Goal: Information Seeking & Learning: Learn about a topic

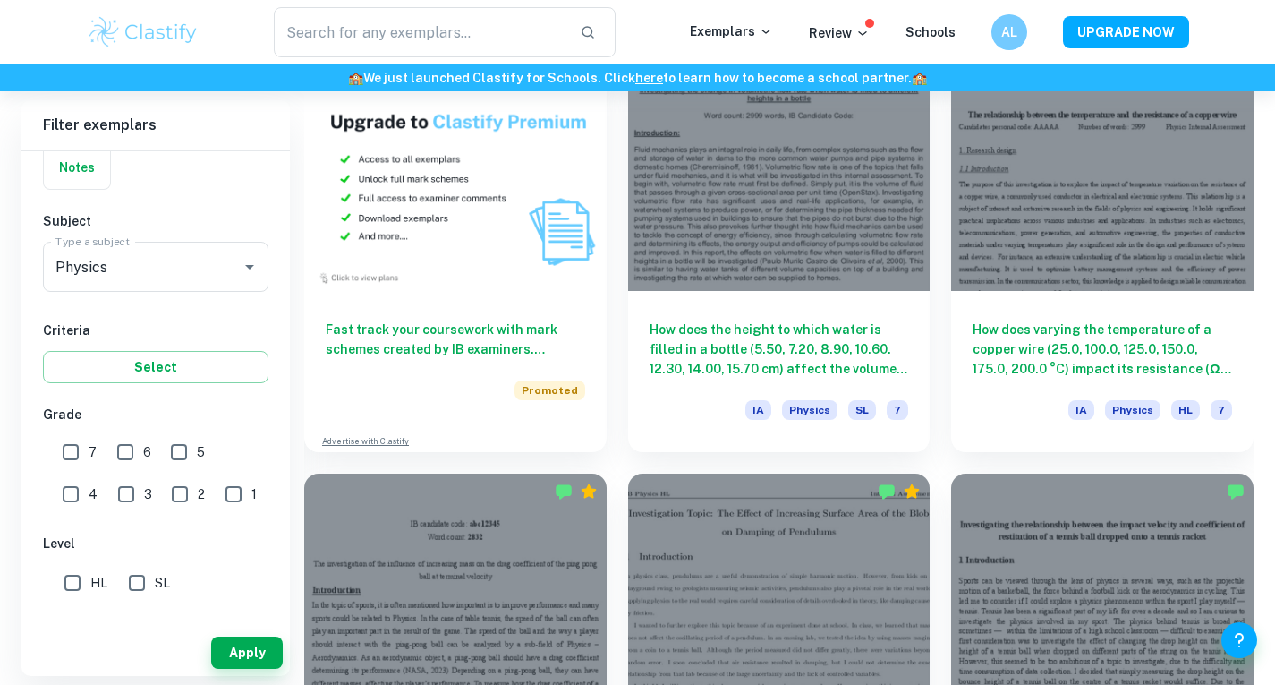
scroll to position [1361, 0]
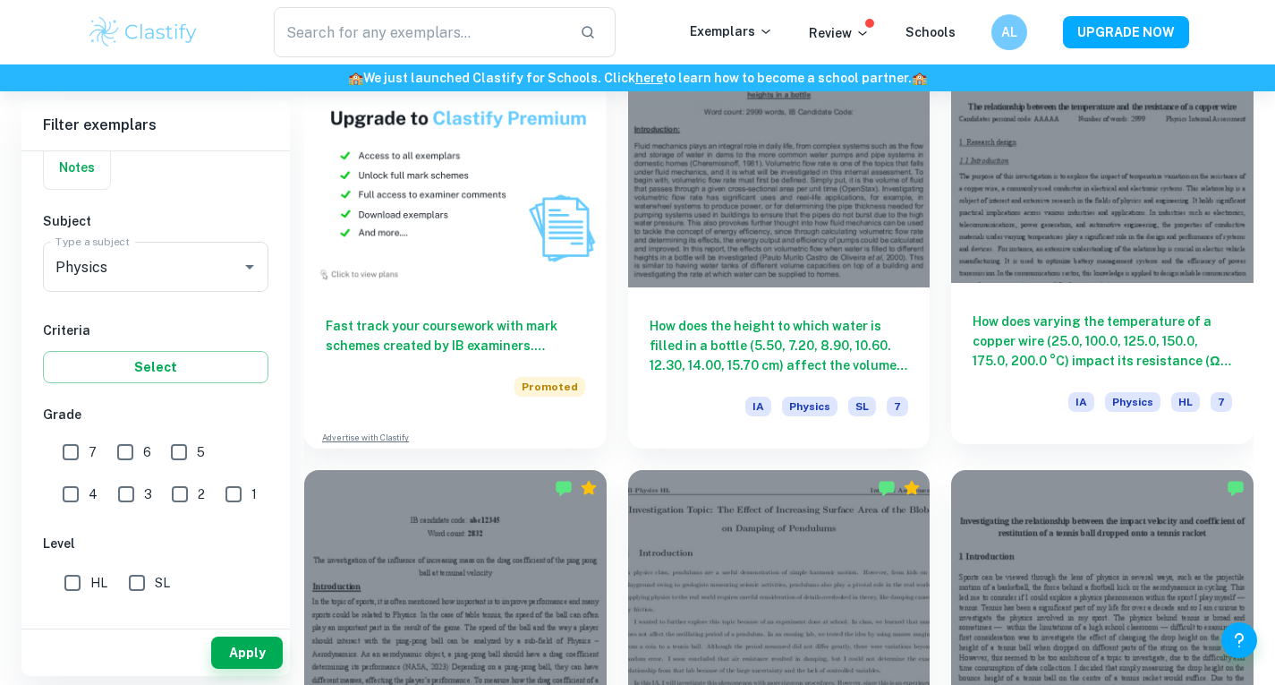
click at [1053, 326] on h6 "How does varying the temperature of a copper wire (25.0, 100.0, 125.0, 150.0, 1…" at bounding box center [1103, 340] width 260 height 59
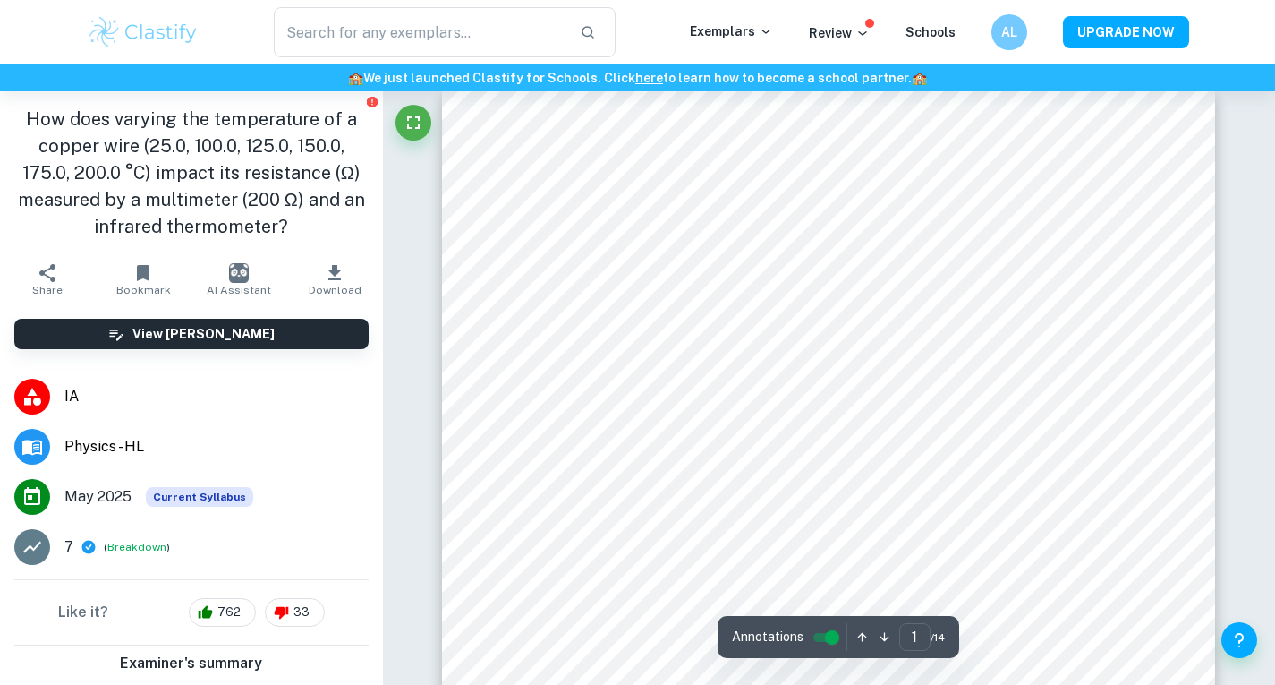
scroll to position [90, 0]
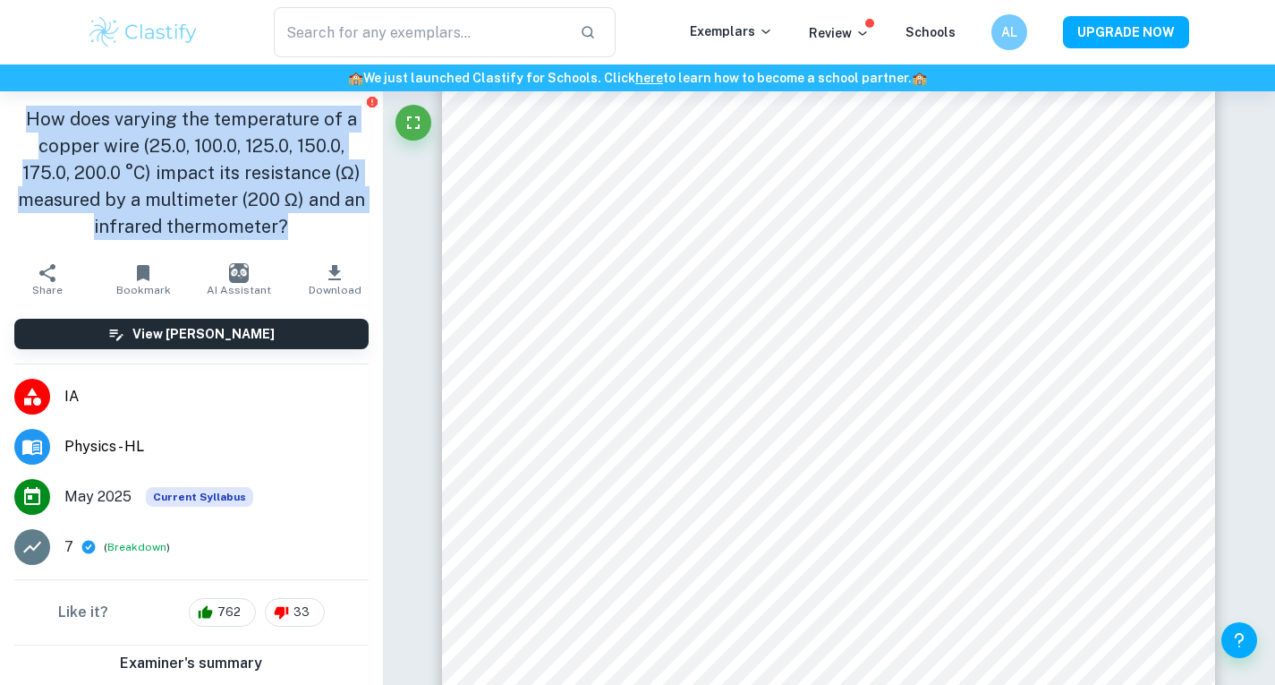
drag, startPoint x: 26, startPoint y: 127, endPoint x: 298, endPoint y: 218, distance: 287.0
click at [298, 218] on h1 "How does varying the temperature of a copper wire (25.0, 100.0, 125.0, 150.0, 1…" at bounding box center [191, 173] width 354 height 134
drag, startPoint x: 41, startPoint y: 105, endPoint x: 319, endPoint y: 231, distance: 304.8
click at [319, 231] on div "How does varying the temperature of a copper wire (25.0, 100.0, 125.0, 150.0, 1…" at bounding box center [191, 172] width 383 height 163
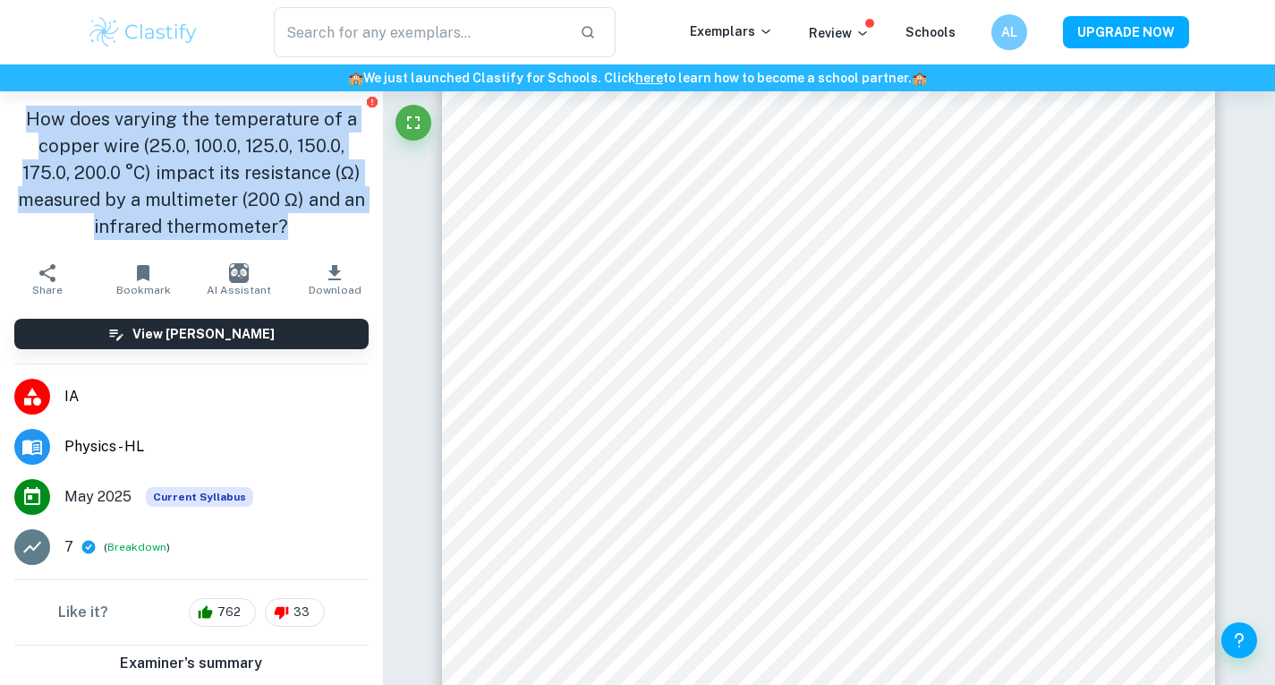
click at [319, 231] on h1 "How does varying the temperature of a copper wire (25.0, 100.0, 125.0, 150.0, 1…" at bounding box center [191, 173] width 354 height 134
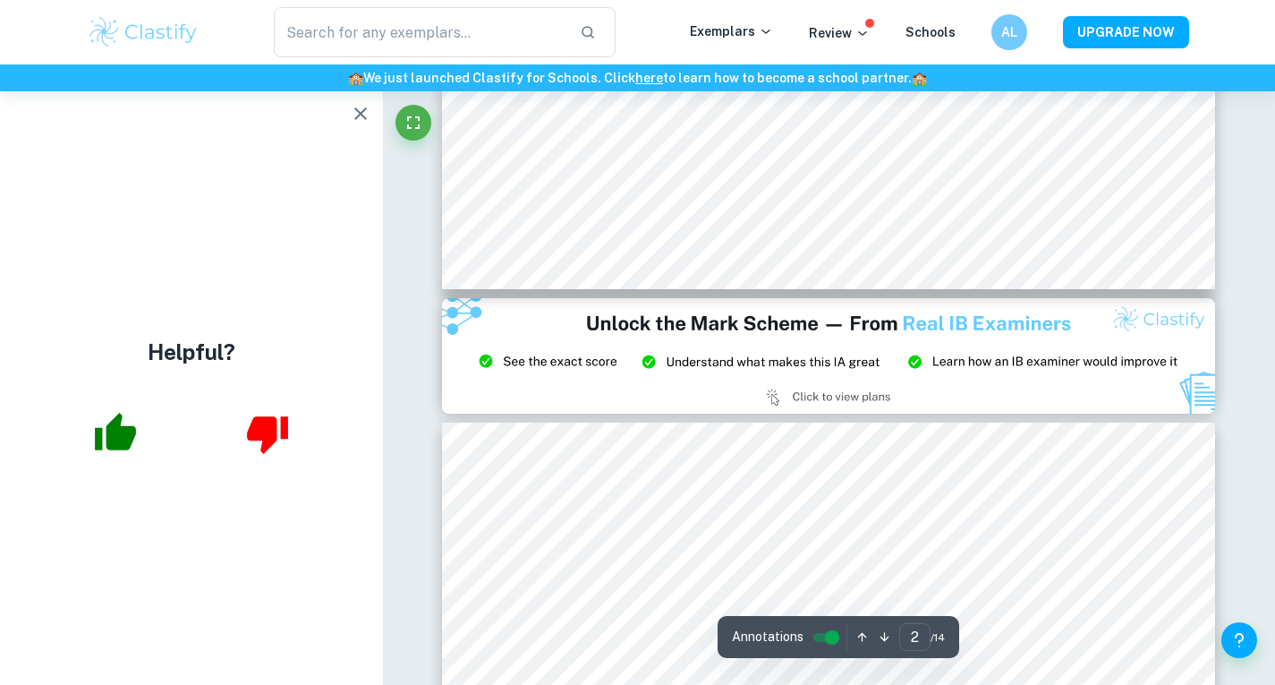
scroll to position [2143, 0]
type input "3"
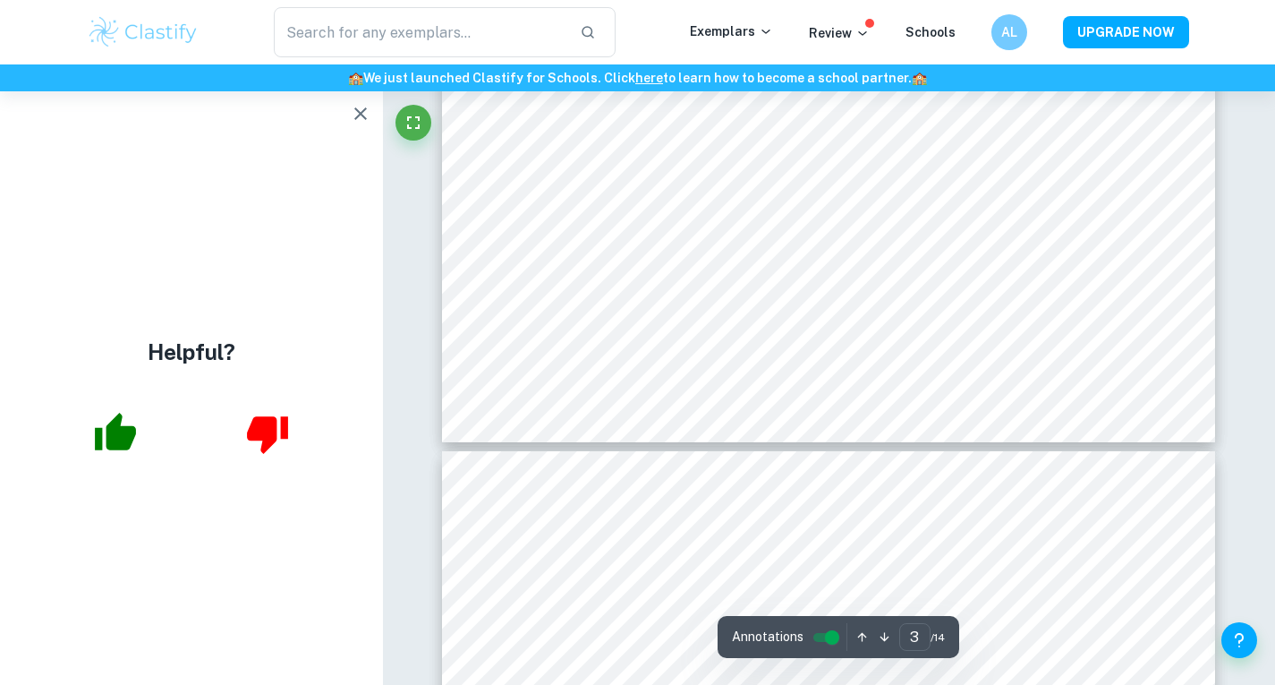
scroll to position [3215, 0]
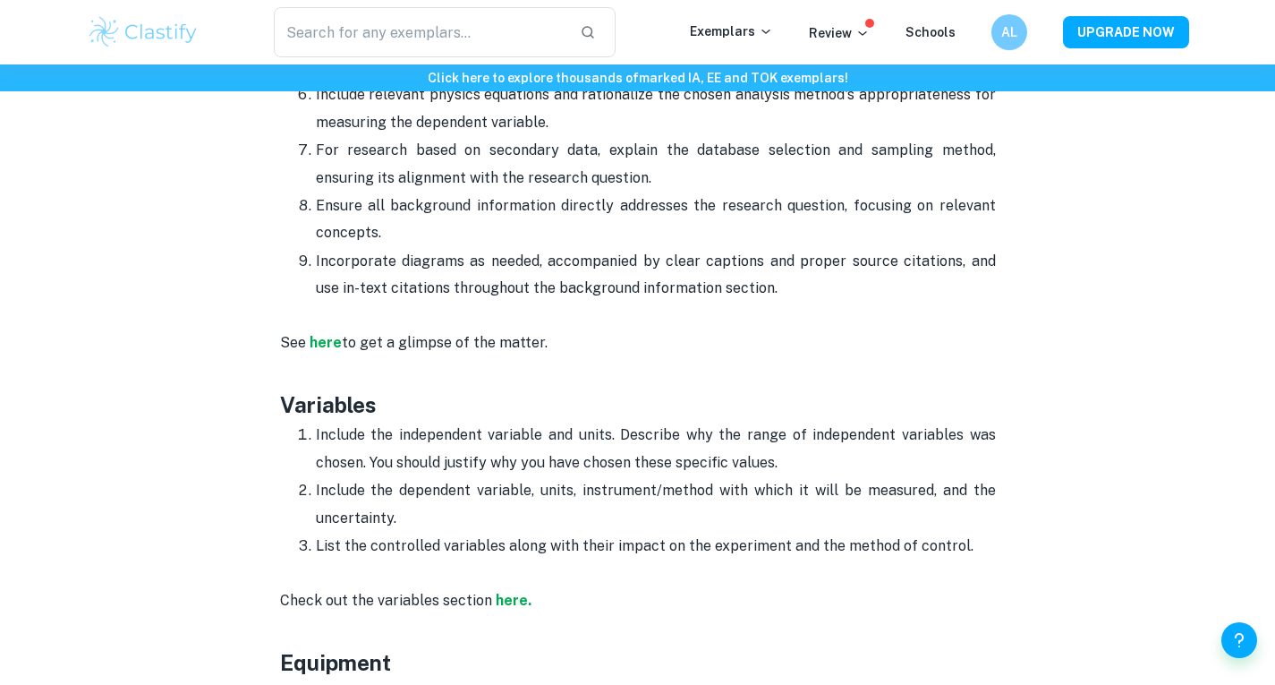
scroll to position [2024, 0]
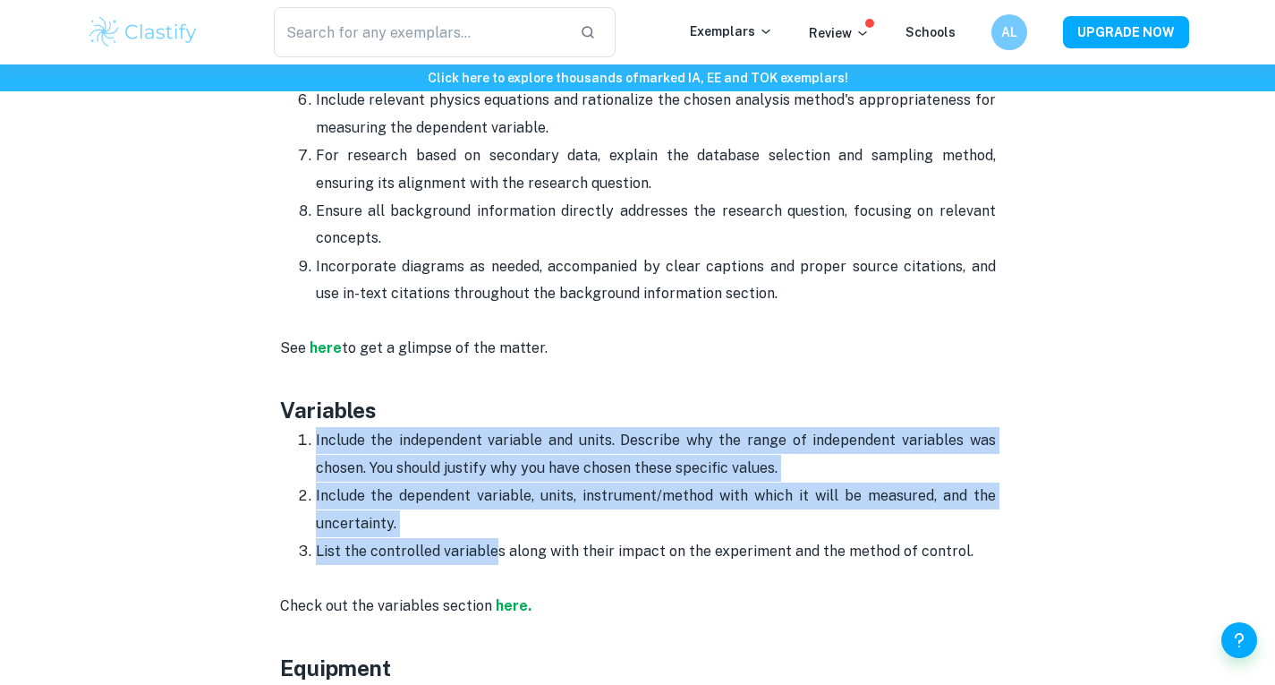
drag, startPoint x: 312, startPoint y: 415, endPoint x: 496, endPoint y: 515, distance: 208.7
click at [496, 515] on ol "Include the independent variable and units. Describe why the range of independe…" at bounding box center [638, 495] width 716 height 139
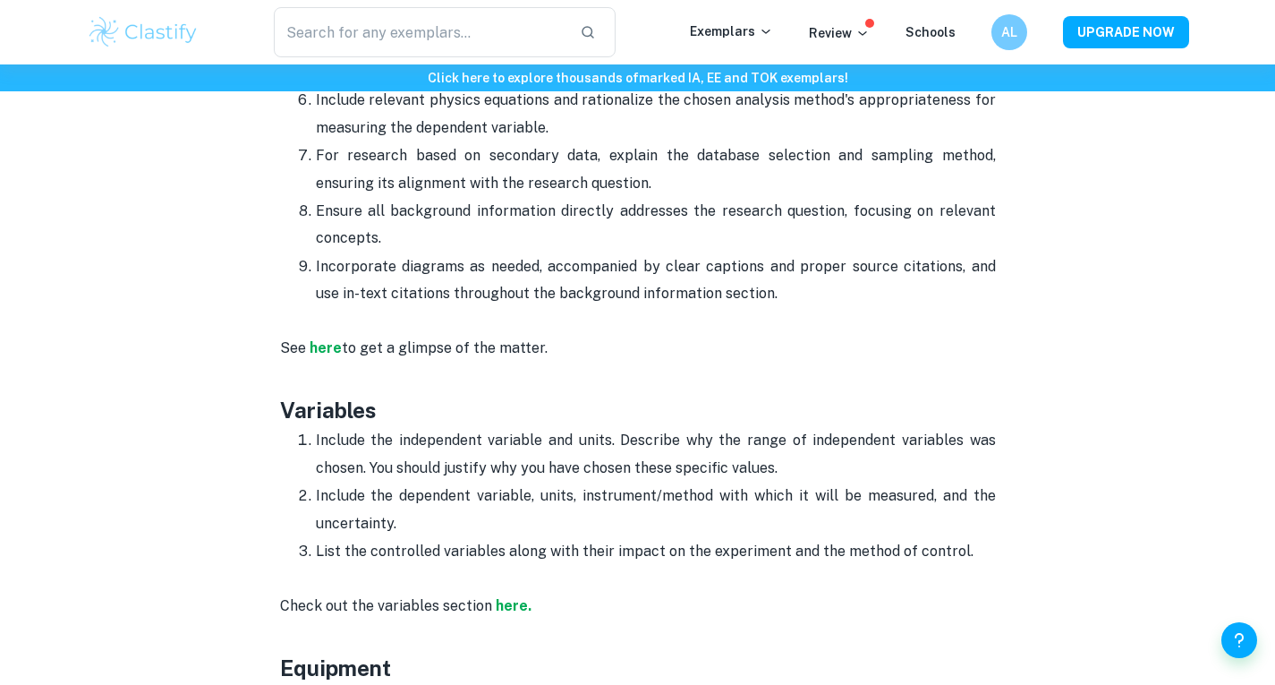
click at [687, 565] on p "Check out the variables section here." at bounding box center [638, 592] width 716 height 55
